Goal: Use online tool/utility

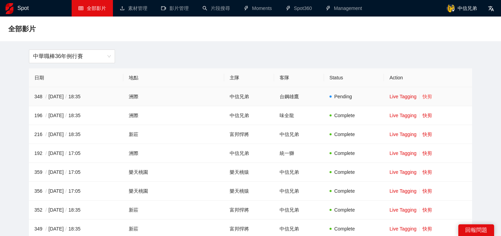
click at [422, 98] on link "快剪" at bounding box center [427, 97] width 10 height 6
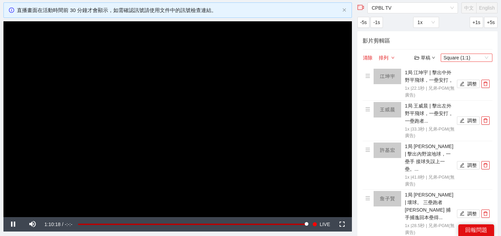
scroll to position [15, 0]
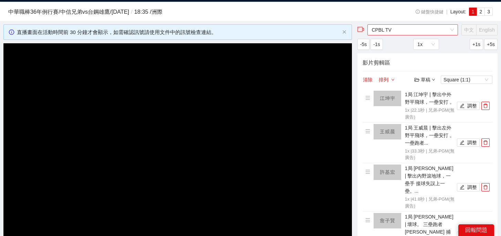
click at [439, 28] on span "CPBL TV" at bounding box center [412, 30] width 82 height 10
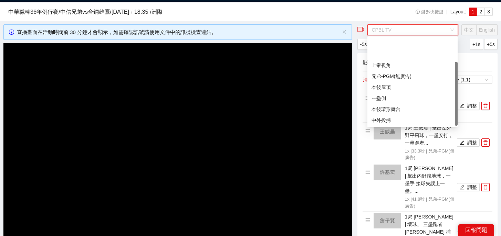
scroll to position [33, 0]
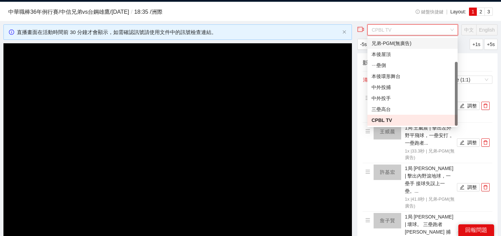
click at [402, 45] on div "兄弟-PGM(無廣告)" at bounding box center [412, 44] width 82 height 8
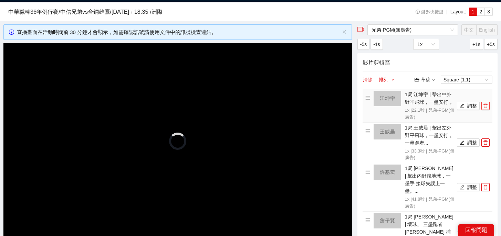
click at [488, 108] on span "delete" at bounding box center [485, 106] width 8 height 5
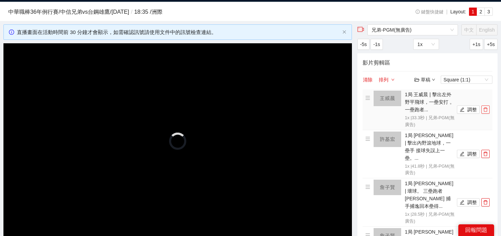
click at [488, 108] on span "delete" at bounding box center [485, 109] width 8 height 5
click at [488, 152] on span "delete" at bounding box center [485, 154] width 8 height 5
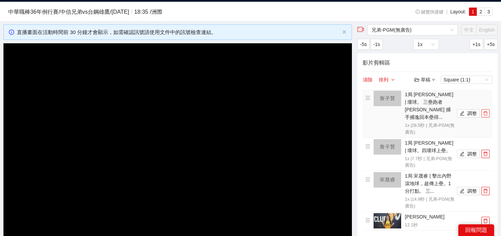
click at [488, 111] on span "delete" at bounding box center [485, 113] width 8 height 5
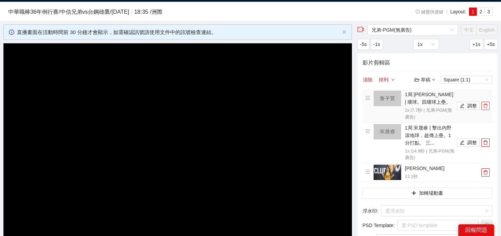
click at [488, 108] on span "delete" at bounding box center [485, 106] width 8 height 5
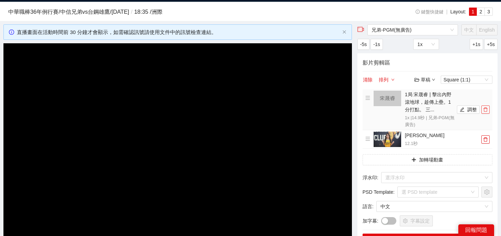
click at [488, 108] on span "delete" at bounding box center [485, 109] width 8 height 5
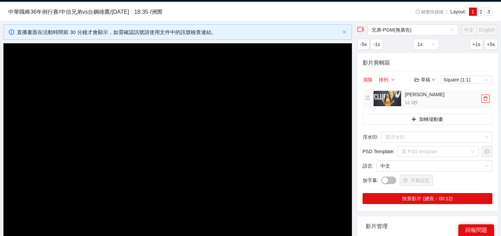
click at [488, 108] on td "[PERSON_NAME] YT 12.1 秒" at bounding box center [427, 98] width 130 height 19
click at [488, 100] on span "delete" at bounding box center [485, 98] width 8 height 5
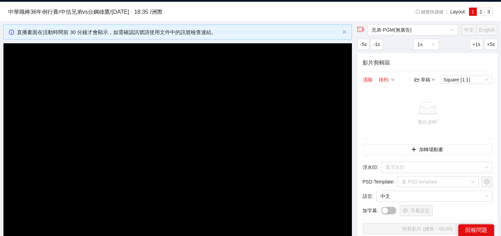
scroll to position [83, 0]
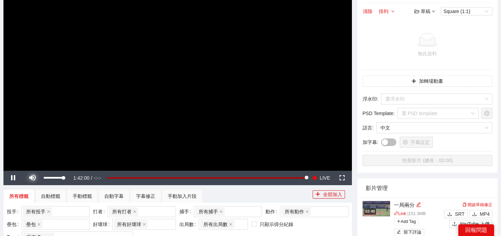
click at [35, 178] on span "Video Player" at bounding box center [32, 178] width 19 height 0
